Goal: Communication & Community: Answer question/provide support

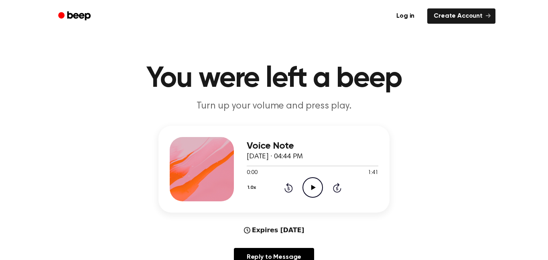
click at [315, 167] on div at bounding box center [313, 165] width 132 height 6
click at [305, 191] on icon "Play Audio" at bounding box center [312, 187] width 20 height 20
click at [288, 188] on icon at bounding box center [288, 188] width 2 height 3
click at [290, 187] on icon "Rewind 5 seconds" at bounding box center [288, 187] width 9 height 10
click at [291, 187] on icon "Rewind 5 seconds" at bounding box center [288, 187] width 9 height 10
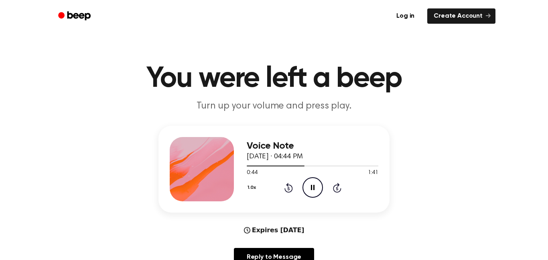
click at [288, 188] on icon at bounding box center [288, 188] width 2 height 3
click at [289, 186] on icon "Rewind 5 seconds" at bounding box center [288, 187] width 9 height 10
click at [285, 189] on icon at bounding box center [288, 188] width 8 height 10
click at [288, 188] on icon at bounding box center [288, 188] width 2 height 3
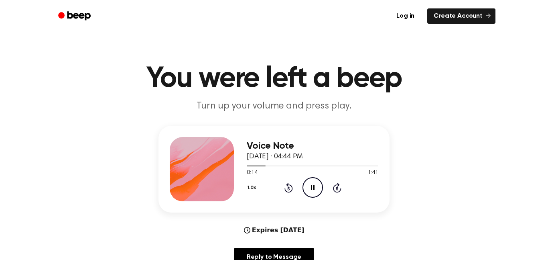
click at [288, 188] on icon at bounding box center [288, 188] width 2 height 3
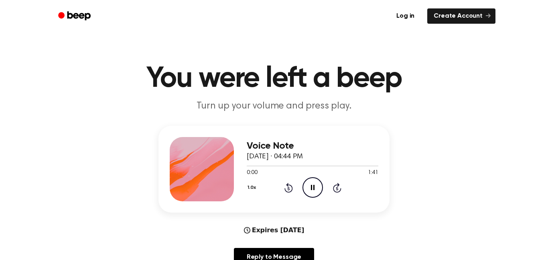
click at [286, 189] on icon "Rewind 5 seconds" at bounding box center [288, 187] width 9 height 10
click at [284, 188] on icon at bounding box center [288, 188] width 8 height 10
click at [285, 188] on icon at bounding box center [288, 188] width 8 height 10
click at [285, 189] on icon at bounding box center [288, 188] width 8 height 10
click at [314, 191] on icon "Pause Audio" at bounding box center [312, 187] width 20 height 20
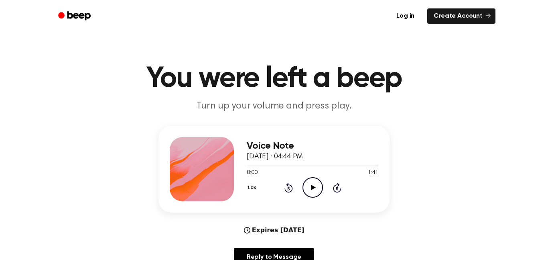
click at [290, 191] on icon at bounding box center [288, 188] width 8 height 10
click at [287, 191] on icon at bounding box center [288, 188] width 8 height 10
click at [288, 188] on icon at bounding box center [288, 188] width 2 height 3
click at [314, 189] on icon "Play Audio" at bounding box center [312, 187] width 20 height 20
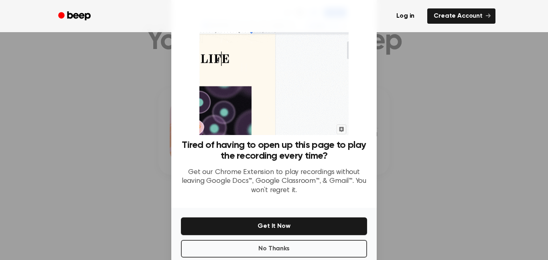
scroll to position [32, 0]
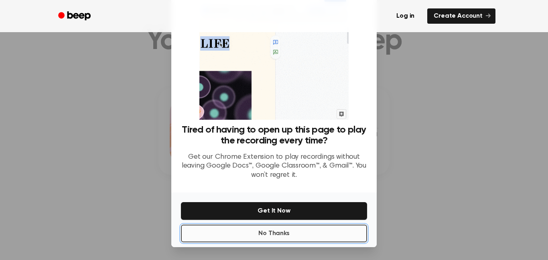
click at [260, 233] on button "No Thanks" at bounding box center [274, 233] width 186 height 18
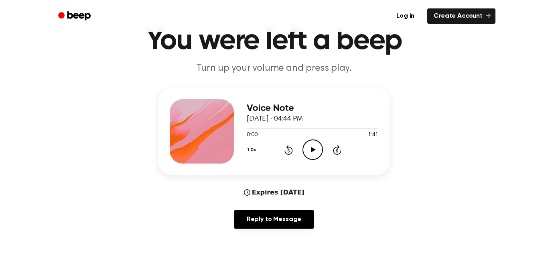
click at [307, 146] on icon "Play Audio" at bounding box center [312, 149] width 20 height 20
click at [307, 153] on icon "Pause Audio" at bounding box center [312, 149] width 20 height 20
click at [286, 150] on icon "Rewind 5 seconds" at bounding box center [288, 149] width 9 height 10
click at [286, 151] on icon "Rewind 5 seconds" at bounding box center [288, 149] width 9 height 10
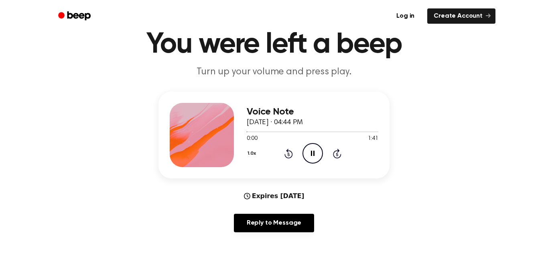
click at [287, 150] on icon at bounding box center [288, 153] width 8 height 10
click at [312, 164] on div "Voice Note September 21, 2025 · 04:44 PM 0:00 1:41 Your browser does not suppor…" at bounding box center [313, 135] width 132 height 64
click at [288, 154] on icon at bounding box center [288, 153] width 2 height 3
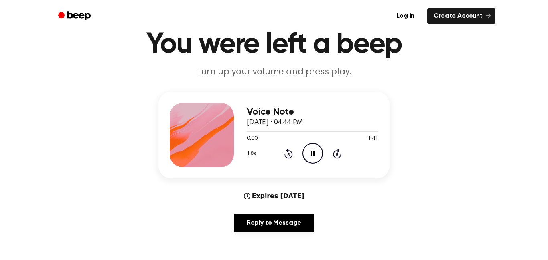
click at [303, 154] on circle at bounding box center [313, 153] width 20 height 20
click at [285, 163] on div "1.0x Rewind 5 seconds Play Audio Skip 5 seconds" at bounding box center [313, 153] width 132 height 20
click at [288, 154] on icon at bounding box center [288, 153] width 2 height 3
click at [287, 153] on icon "Rewind 5 seconds" at bounding box center [288, 153] width 9 height 10
click at [288, 154] on icon "Rewind 5 seconds" at bounding box center [288, 153] width 9 height 10
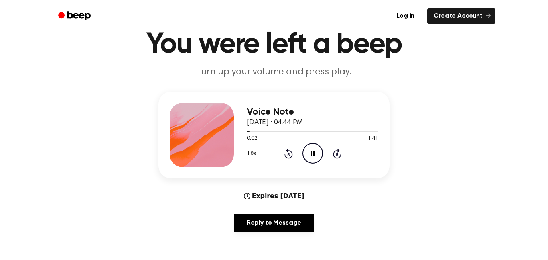
click at [288, 154] on icon at bounding box center [288, 153] width 2 height 3
click at [284, 152] on icon "Rewind 5 seconds" at bounding box center [288, 153] width 9 height 10
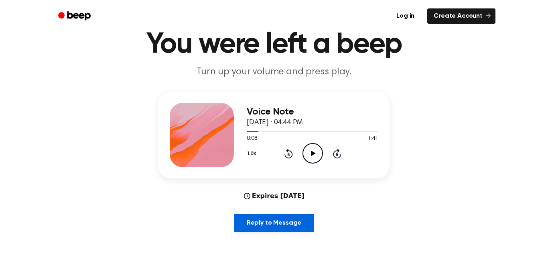
click at [293, 227] on link "Reply to Message" at bounding box center [274, 222] width 80 height 18
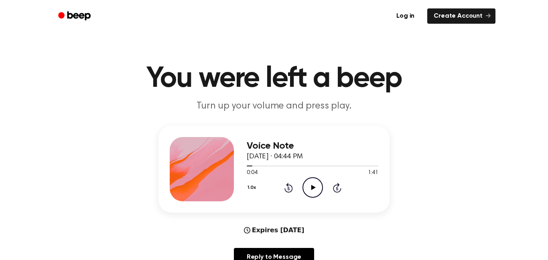
click at [335, 144] on h3 "Voice Note" at bounding box center [313, 145] width 132 height 11
click at [276, 195] on div "1.0x Rewind 5 seconds Play Audio Skip 5 seconds" at bounding box center [313, 187] width 132 height 20
click at [285, 191] on icon at bounding box center [288, 188] width 8 height 10
click at [288, 188] on icon at bounding box center [288, 188] width 2 height 3
click at [288, 185] on icon at bounding box center [288, 188] width 8 height 10
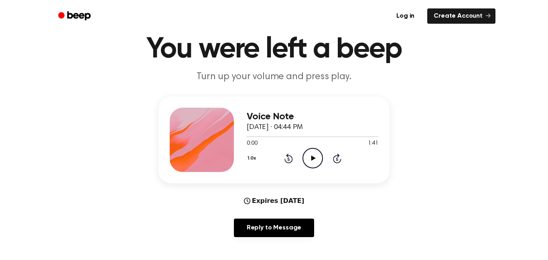
scroll to position [30, 0]
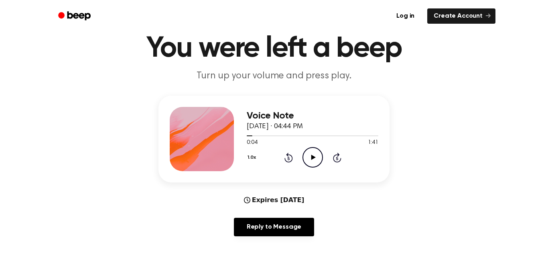
click at [288, 158] on icon at bounding box center [288, 157] width 2 height 3
click at [284, 158] on icon "Rewind 5 seconds" at bounding box center [288, 157] width 9 height 10
click at [284, 160] on icon "Rewind 5 seconds" at bounding box center [288, 157] width 9 height 10
click at [286, 156] on icon "Rewind 5 seconds" at bounding box center [288, 157] width 9 height 10
click at [304, 168] on div "Voice Note September 21, 2025 · 04:44 PM 0:00 1:41 Your browser does not suppor…" at bounding box center [313, 139] width 132 height 64
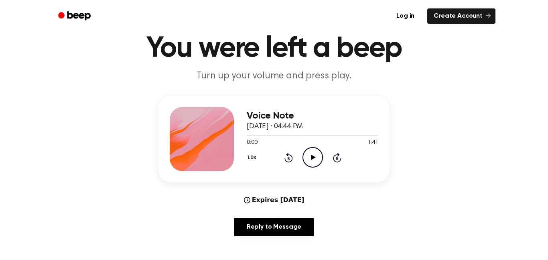
click at [302, 163] on icon "Play Audio" at bounding box center [312, 157] width 20 height 20
click at [306, 164] on icon "Pause Audio" at bounding box center [312, 157] width 20 height 20
click at [284, 154] on icon "Rewind 5 seconds" at bounding box center [288, 157] width 9 height 10
click at [288, 158] on icon at bounding box center [288, 157] width 2 height 3
click at [306, 170] on div "Voice Note September 21, 2025 · 04:44 PM 0:00 1:41 Your browser does not suppor…" at bounding box center [313, 139] width 132 height 64
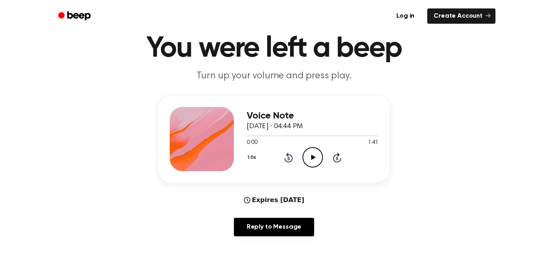
click at [306, 148] on icon "Play Audio" at bounding box center [312, 157] width 20 height 20
